Goal: Information Seeking & Learning: Learn about a topic

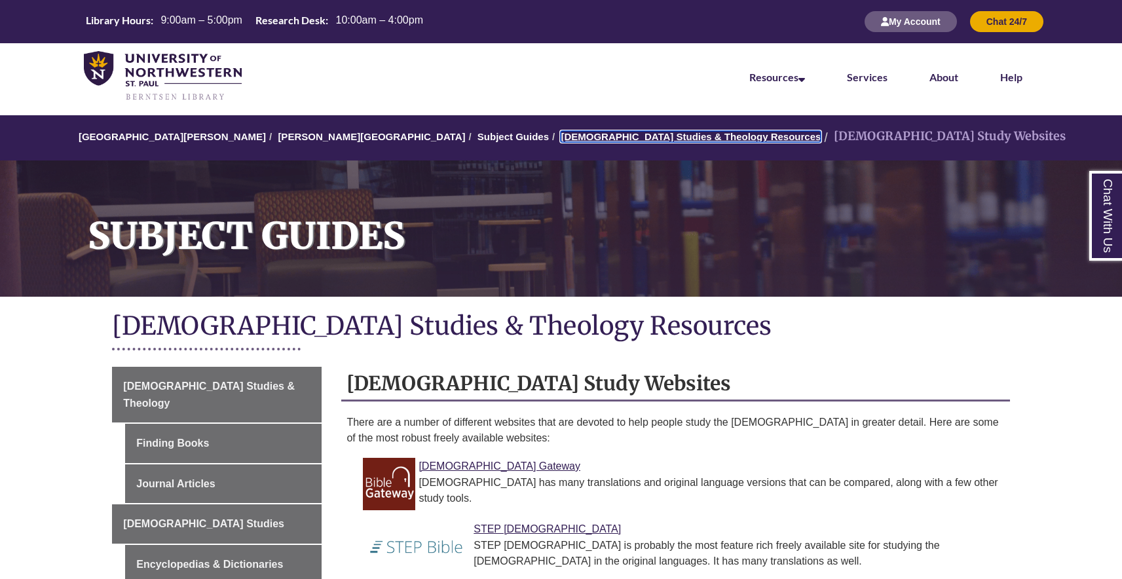
click at [560, 138] on link "[DEMOGRAPHIC_DATA] Studies & Theology Resources" at bounding box center [690, 136] width 260 height 11
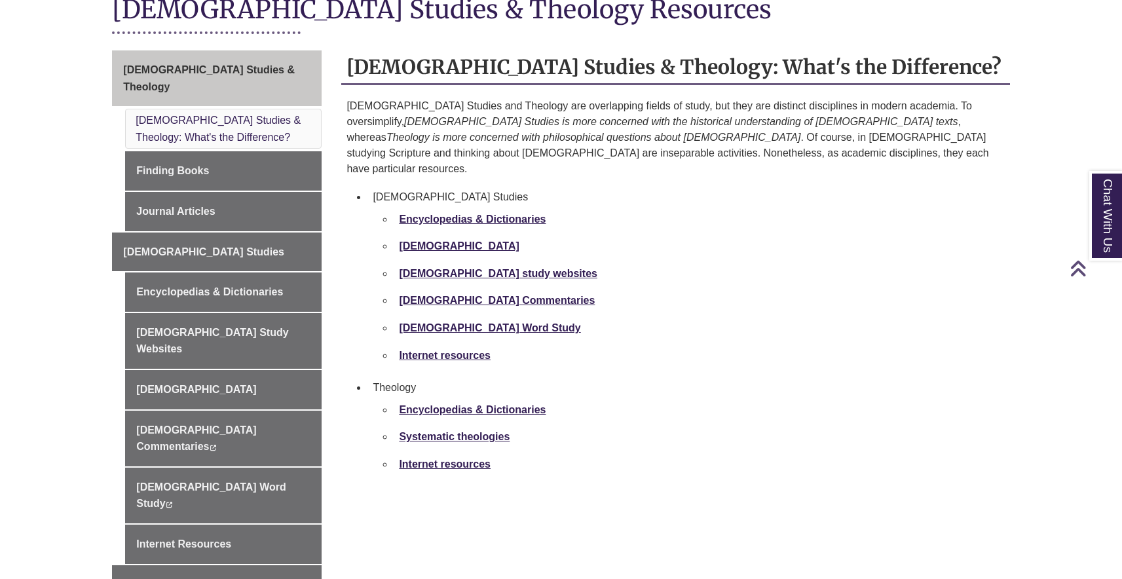
scroll to position [337, 0]
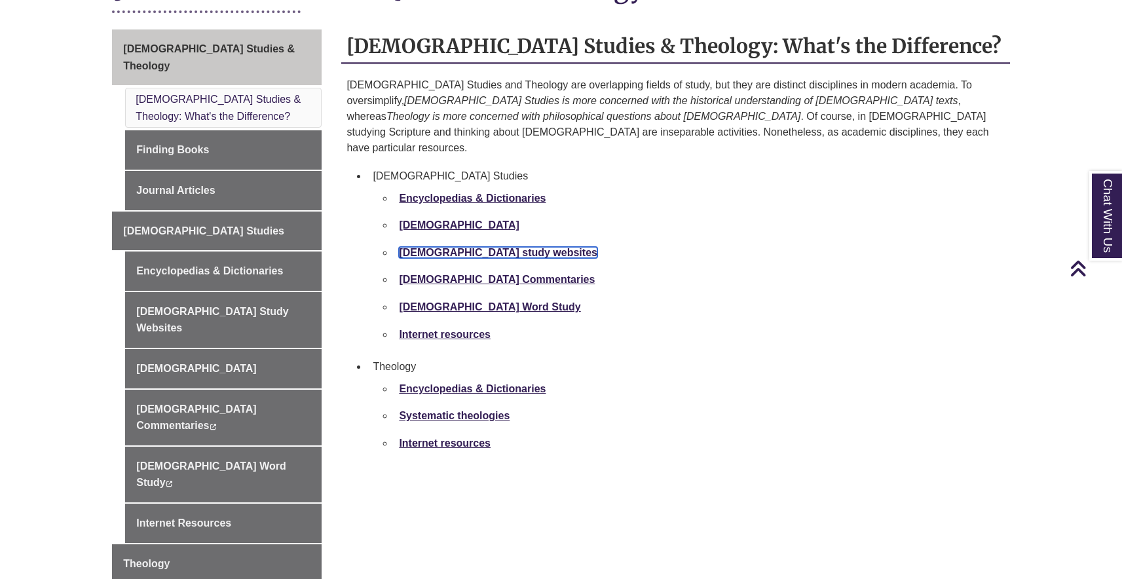
click at [474, 247] on strong "[DEMOGRAPHIC_DATA] study websites" at bounding box center [498, 252] width 198 height 11
